Goal: Transaction & Acquisition: Purchase product/service

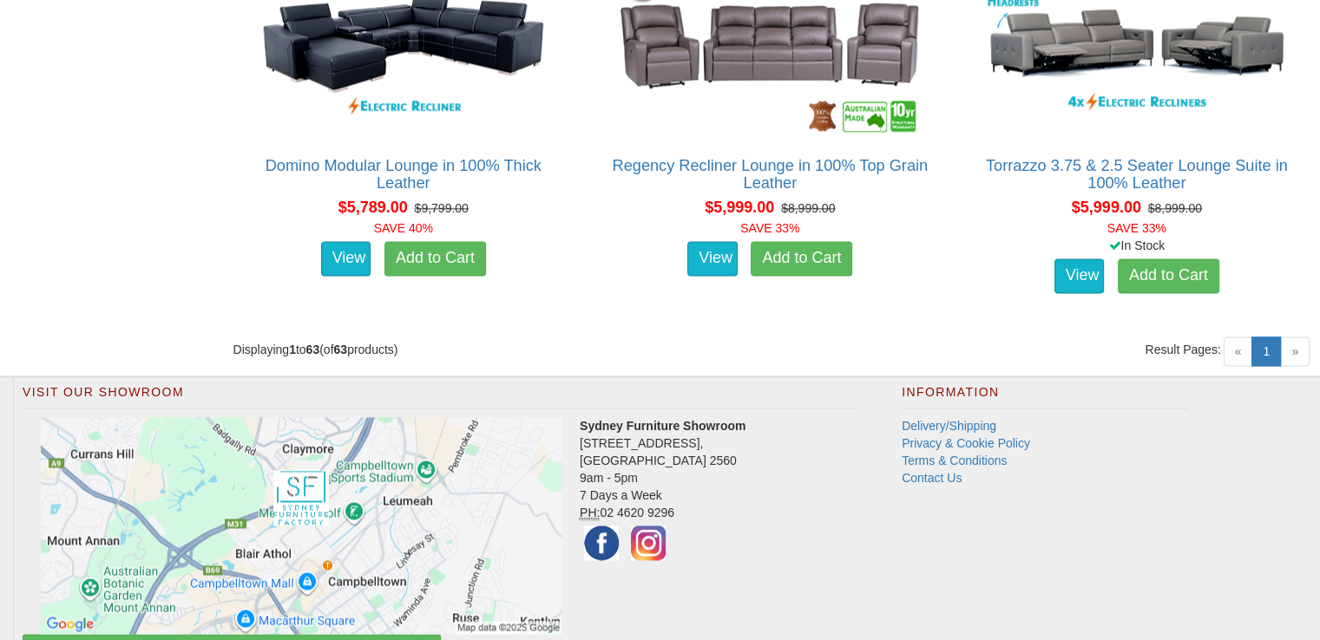
scroll to position [8931, 0]
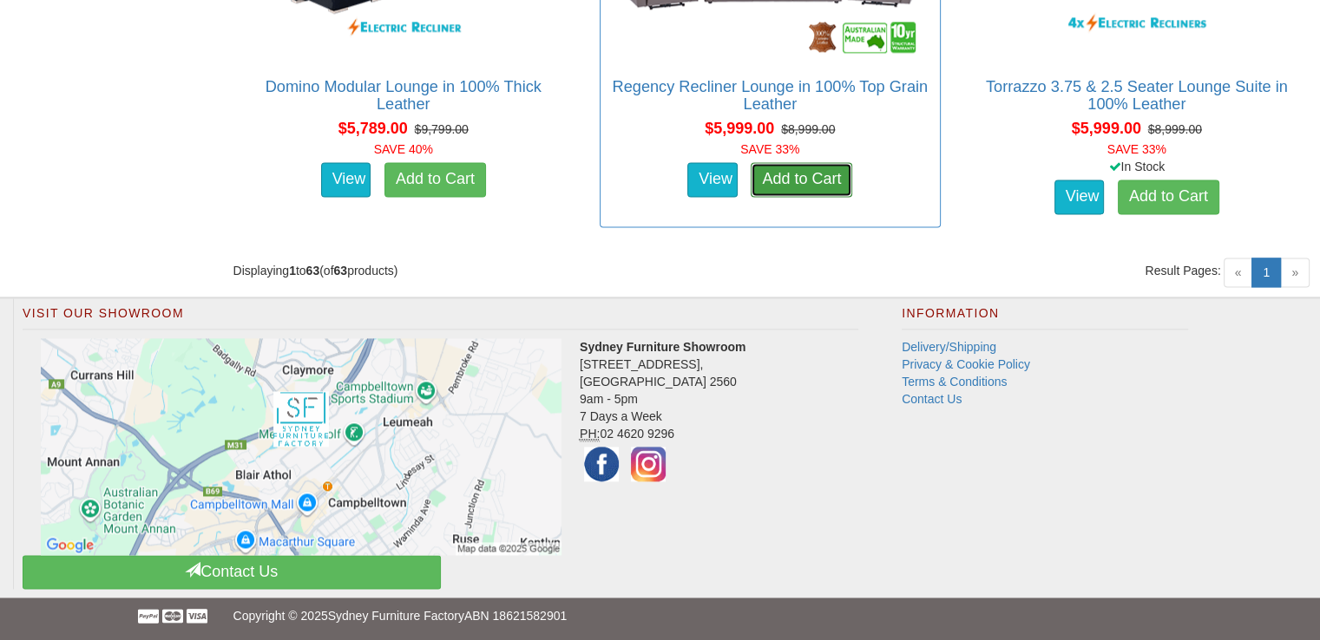
click at [760, 172] on link "Add to Cart" at bounding box center [802, 179] width 102 height 35
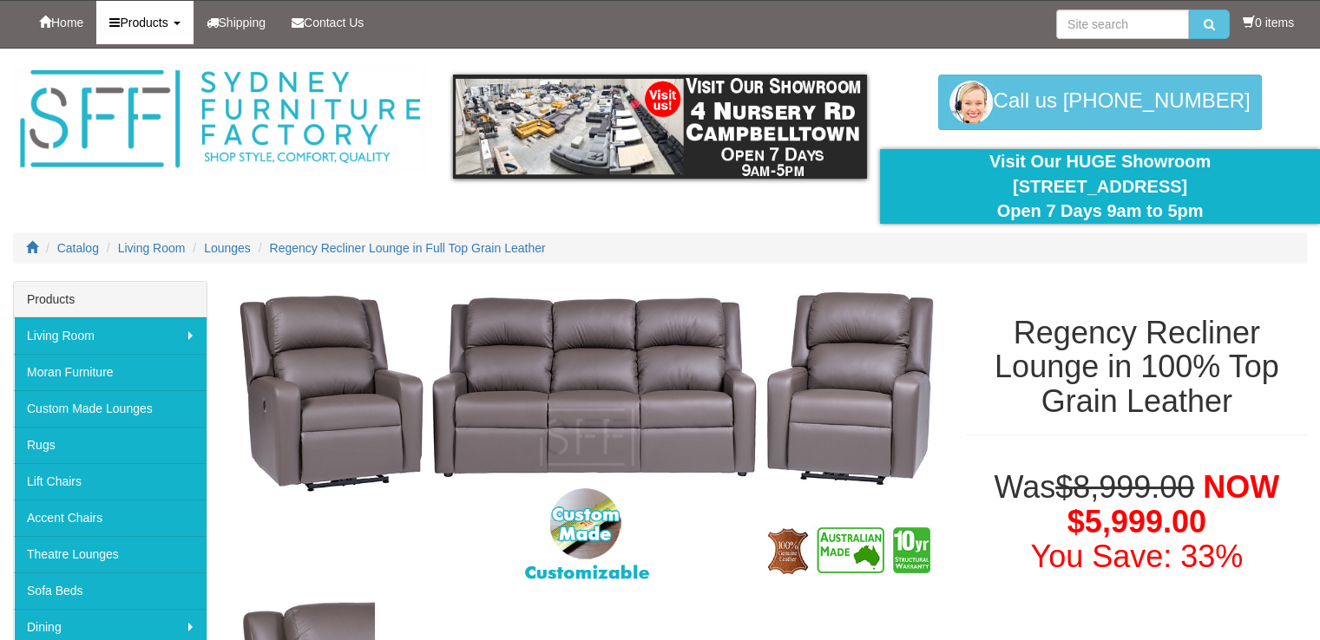
click at [177, 21] on link "Products" at bounding box center [144, 22] width 96 height 43
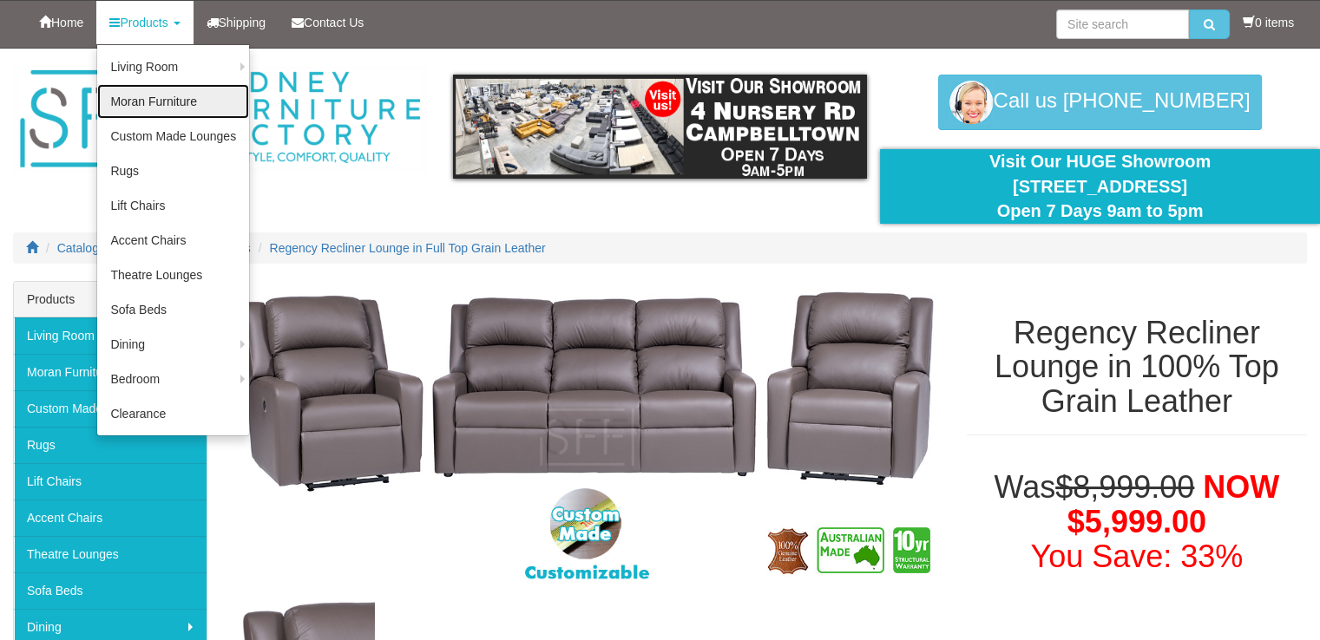
click at [174, 98] on link "Moran Furniture" at bounding box center [173, 101] width 152 height 35
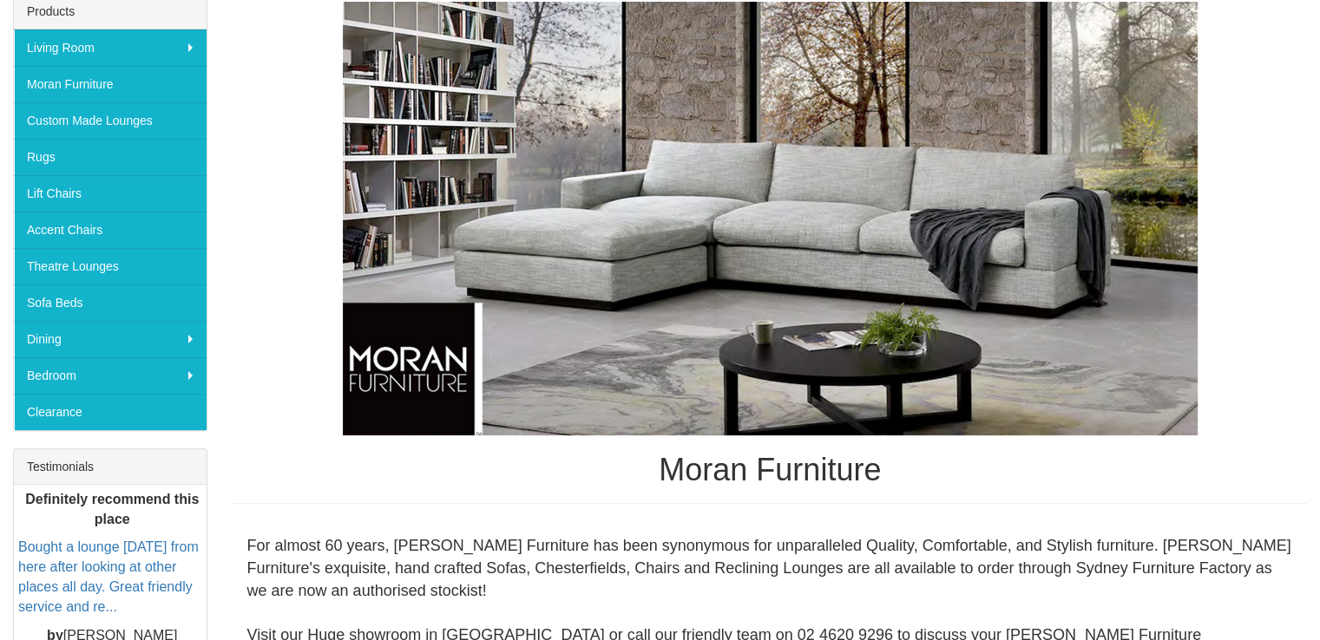
scroll to position [257, 0]
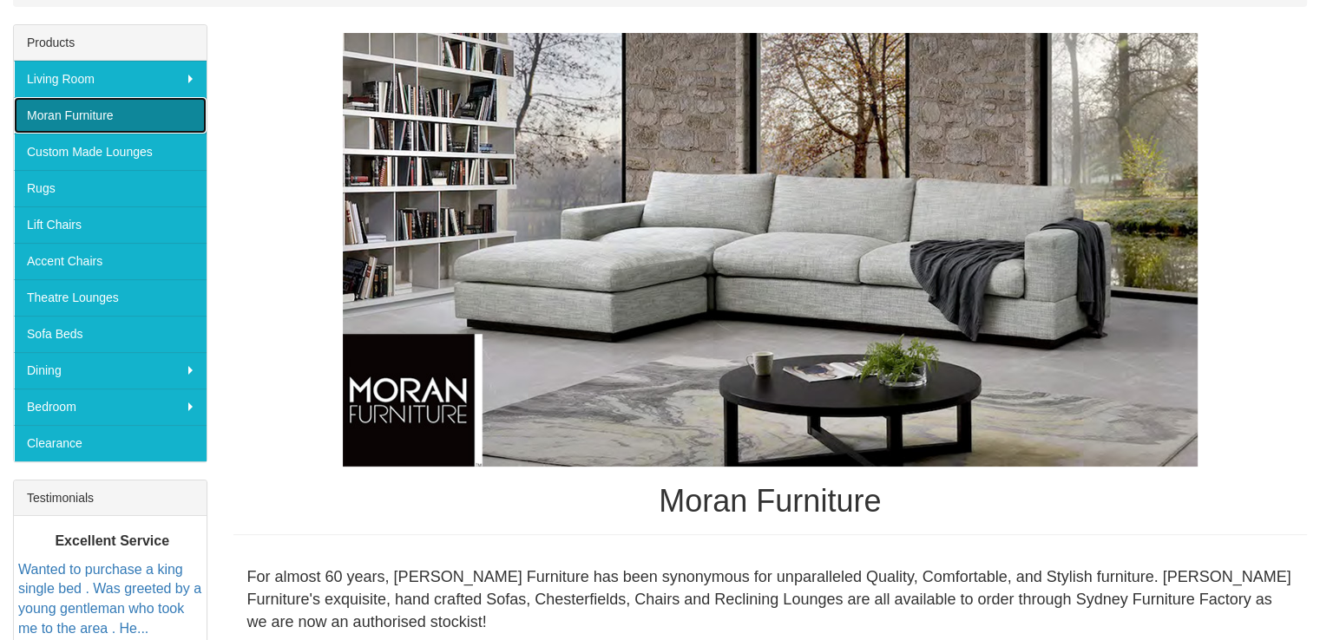
click at [135, 119] on link "Moran Furniture" at bounding box center [110, 115] width 193 height 36
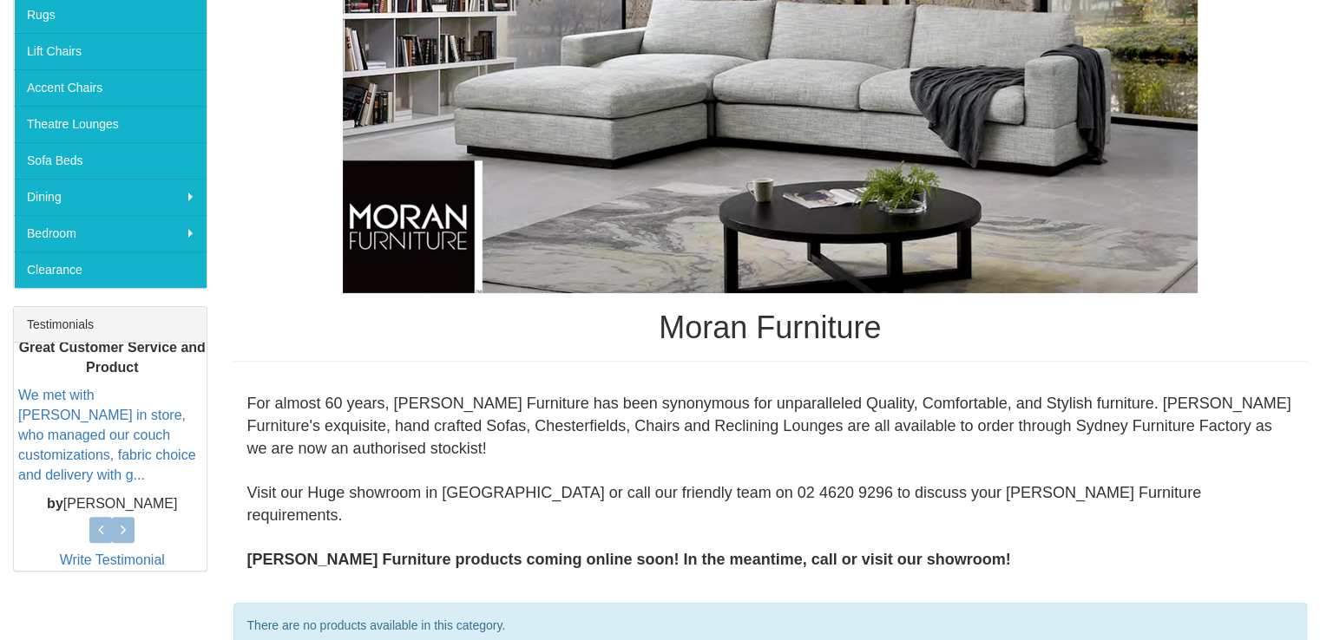
scroll to position [344, 0]
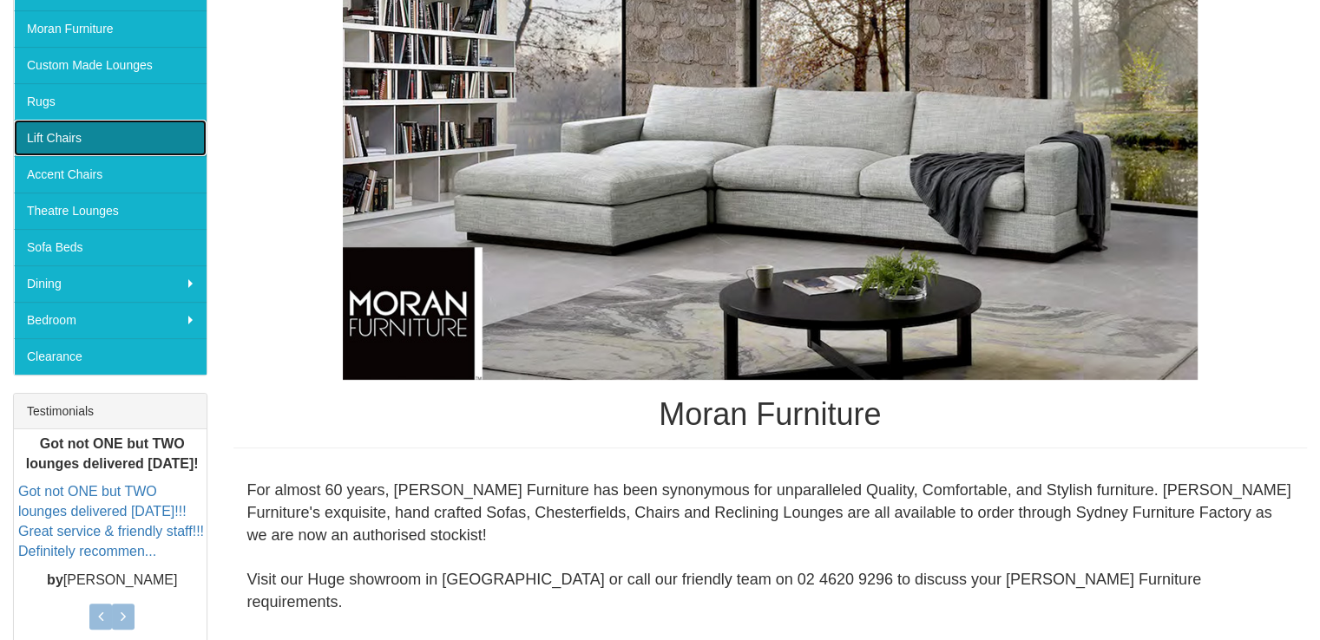
click at [121, 133] on link "Lift Chairs" at bounding box center [110, 138] width 193 height 36
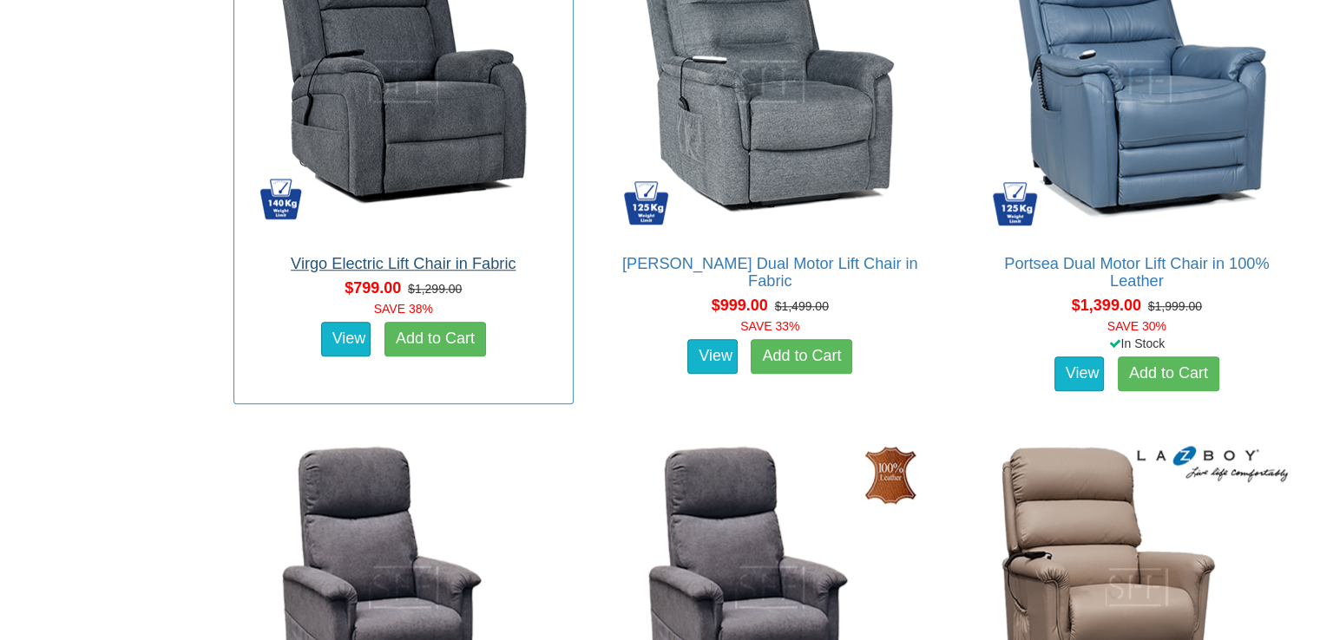
scroll to position [1302, 0]
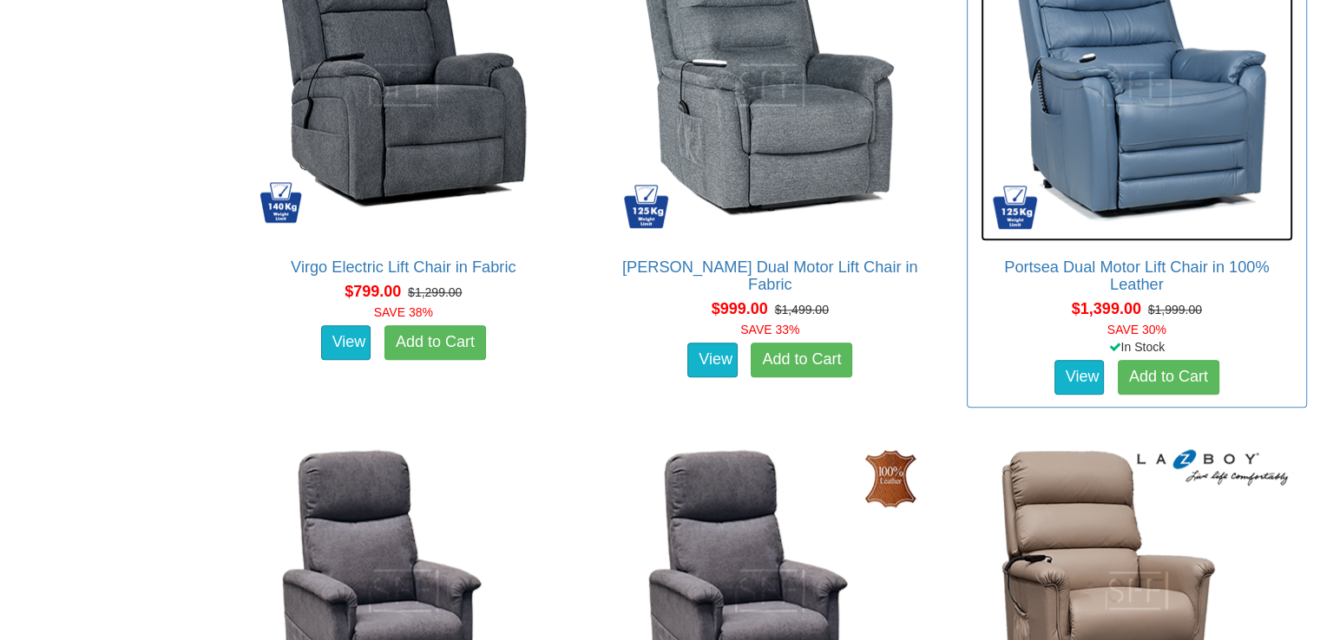
click at [1128, 159] on img at bounding box center [1137, 85] width 312 height 312
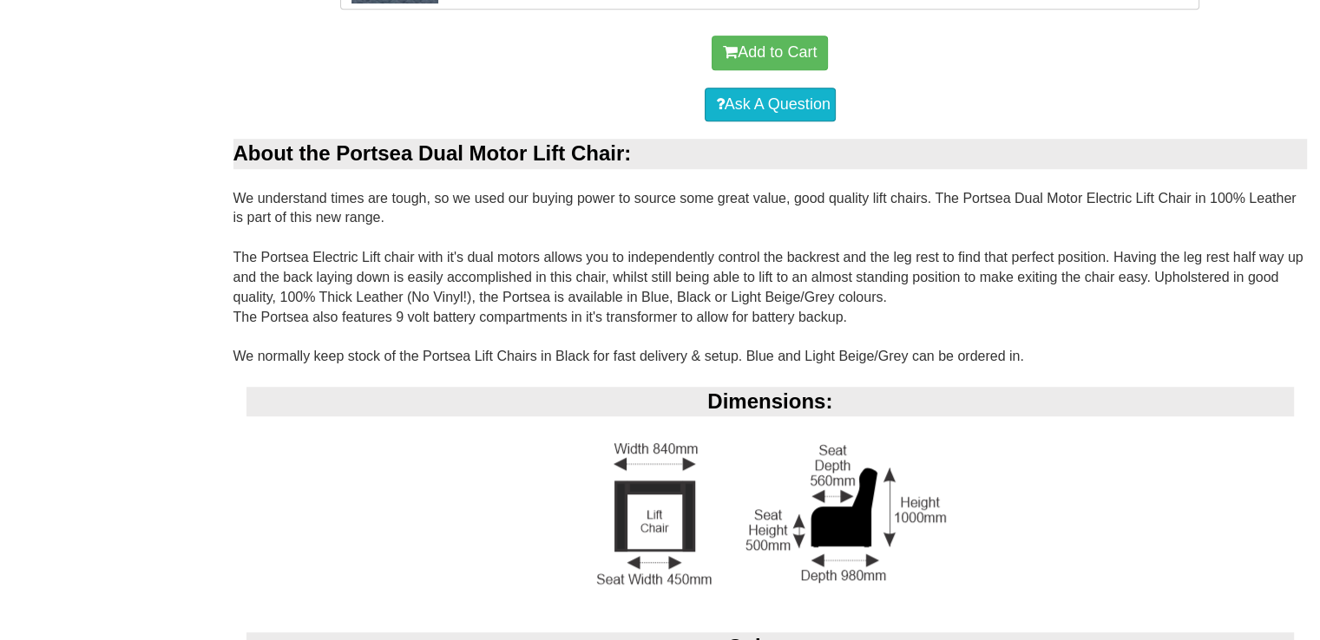
scroll to position [1215, 0]
